Goal: Communication & Community: Answer question/provide support

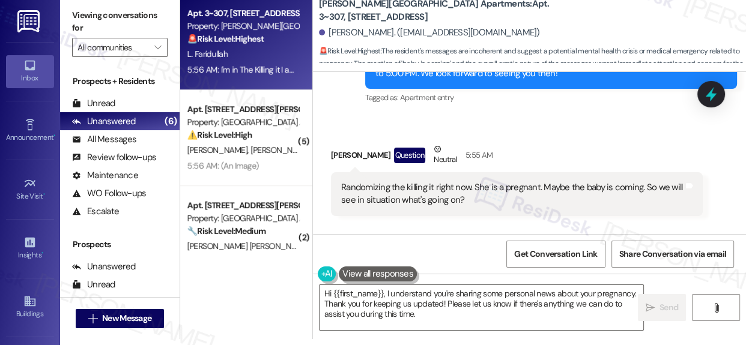
scroll to position [7759, 0]
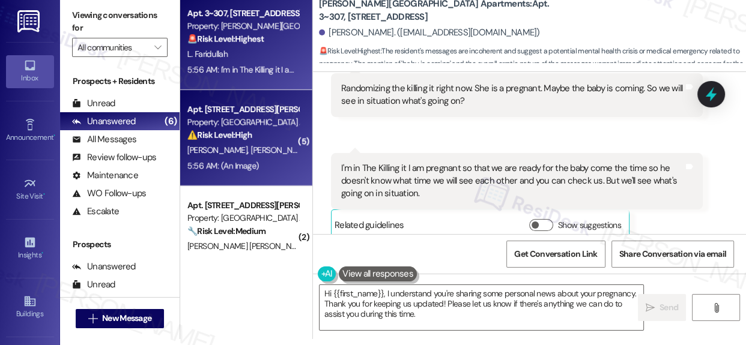
click at [222, 114] on div "Apt. [STREET_ADDRESS][PERSON_NAME]" at bounding box center [242, 109] width 111 height 13
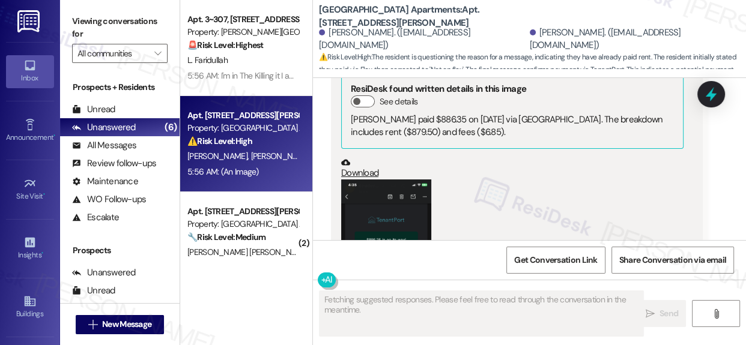
scroll to position [3233, 0]
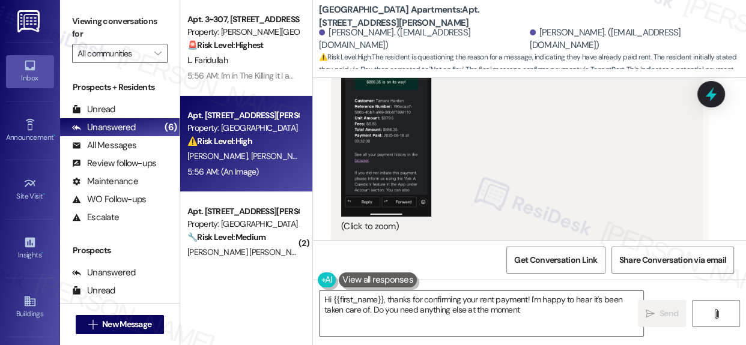
type textarea "Hi {{first_name}}, thanks for confirming your rent payment! I'm happy to hear i…"
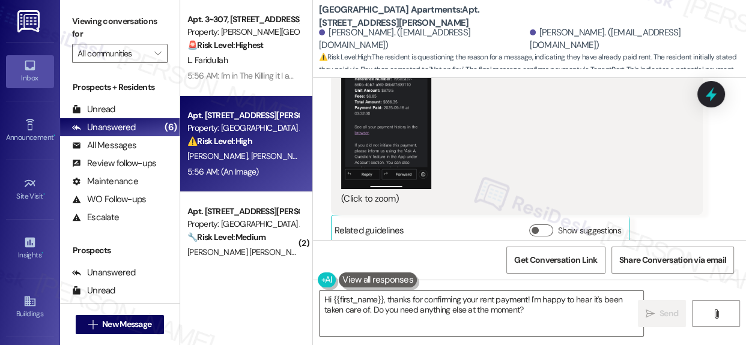
scroll to position [6, 0]
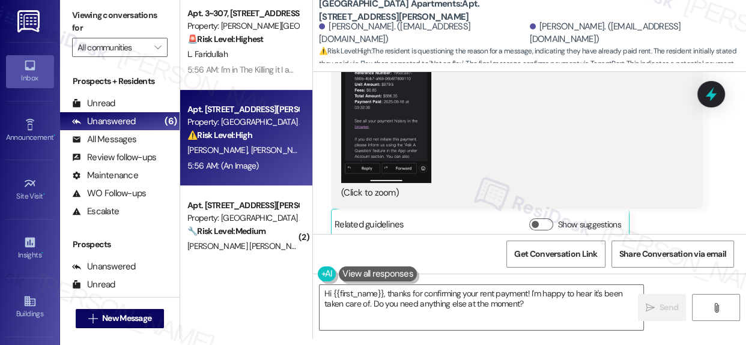
click at [245, 287] on div "Apt. 3~307, [STREET_ADDRESS] Property: [PERSON_NAME][GEOGRAPHIC_DATA] Apartment…" at bounding box center [246, 166] width 132 height 345
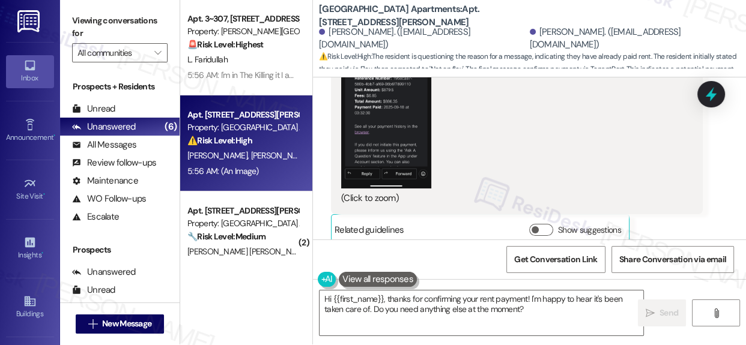
scroll to position [0, 0]
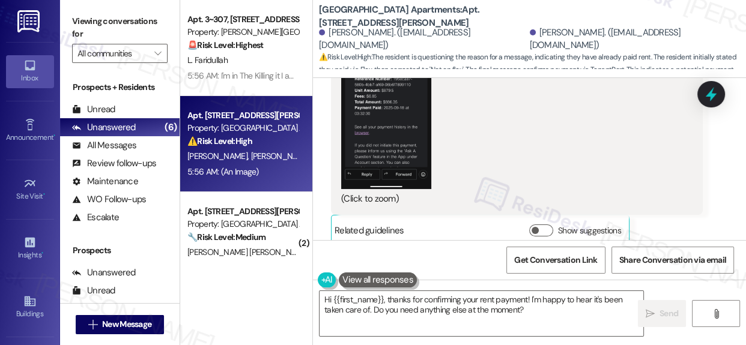
click at [261, 292] on div "Apt. 3~307, [STREET_ADDRESS] Property: [PERSON_NAME][GEOGRAPHIC_DATA] Apartment…" at bounding box center [246, 172] width 132 height 345
click at [245, 304] on div "Apt. 3~307, [STREET_ADDRESS] Property: [PERSON_NAME][GEOGRAPHIC_DATA] Apartment…" at bounding box center [246, 172] width 132 height 345
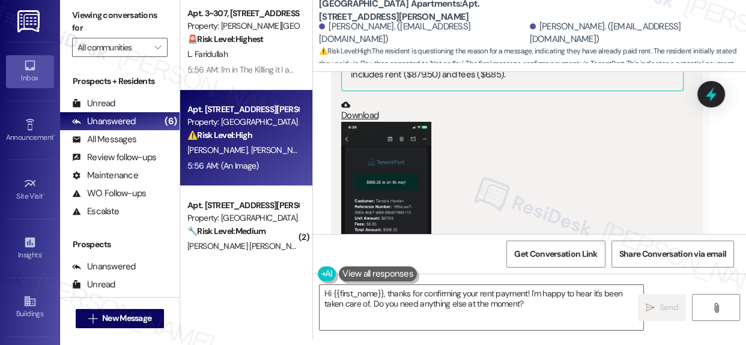
scroll to position [3233, 0]
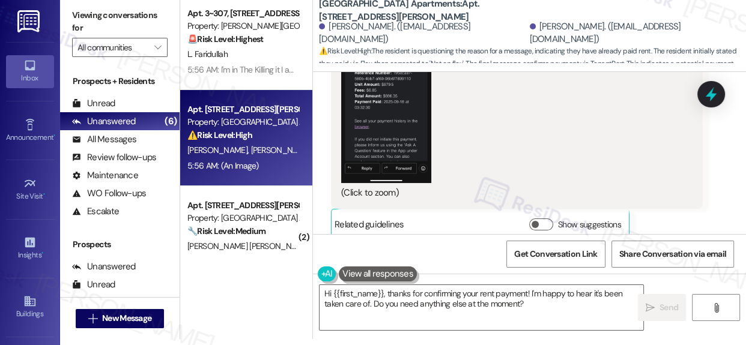
click at [225, 288] on div "Apt. 3~307, [STREET_ADDRESS] Property: [PERSON_NAME][GEOGRAPHIC_DATA] Apartment…" at bounding box center [246, 166] width 132 height 345
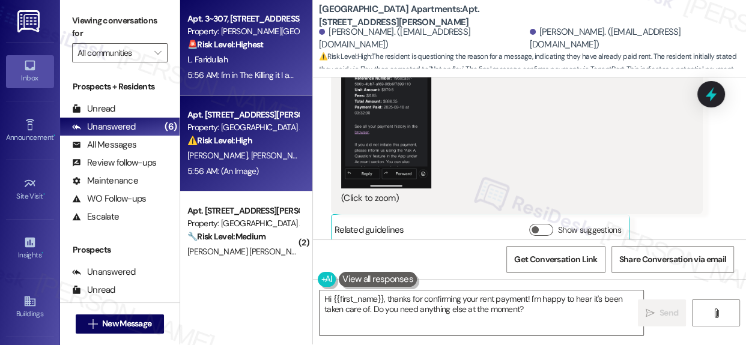
scroll to position [0, 0]
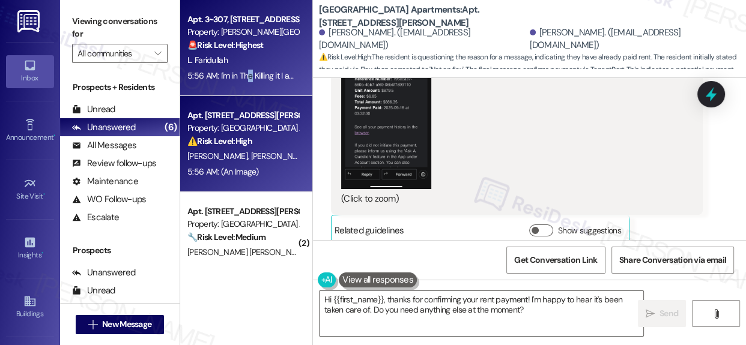
click at [250, 79] on div "5:56 AM: I'm in The Killing it I am pregnant so that we are ready for the baby …" at bounding box center [546, 75] width 719 height 11
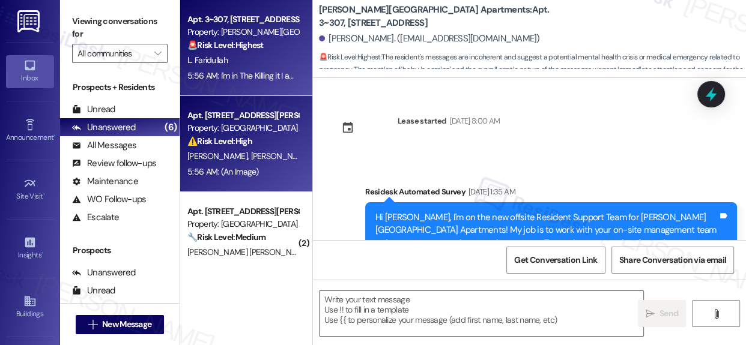
scroll to position [7758, 0]
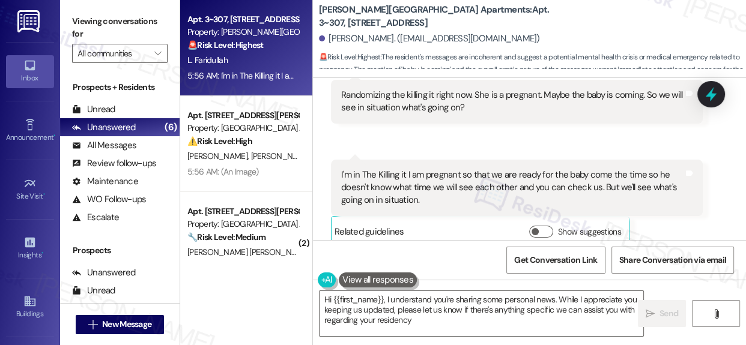
type textarea "Hi {{first_name}}, I understand you're sharing some personal news. While I appr…"
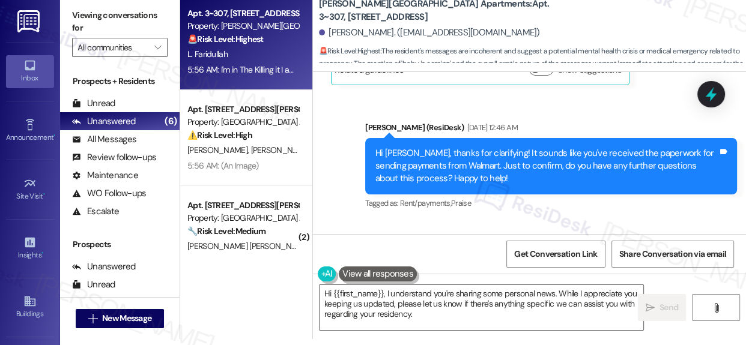
scroll to position [6557, 0]
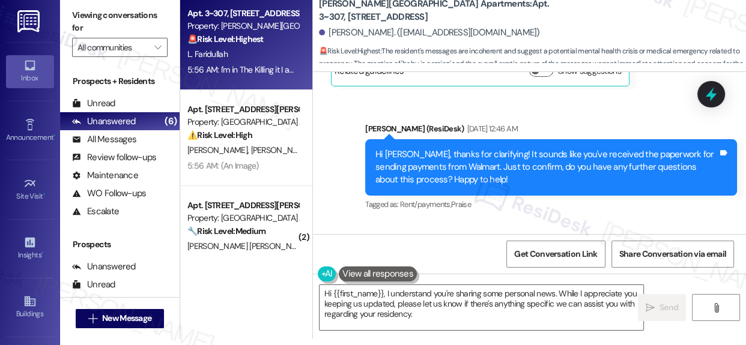
click at [267, 297] on div "Apt. 3~307, [STREET_ADDRESS] Property: [PERSON_NAME][GEOGRAPHIC_DATA] Apartment…" at bounding box center [246, 166] width 132 height 345
click at [234, 317] on div "Apt. 3~307, [STREET_ADDRESS] Property: [PERSON_NAME][GEOGRAPHIC_DATA] Apartment…" at bounding box center [246, 166] width 132 height 345
